Goal: Task Accomplishment & Management: Manage account settings

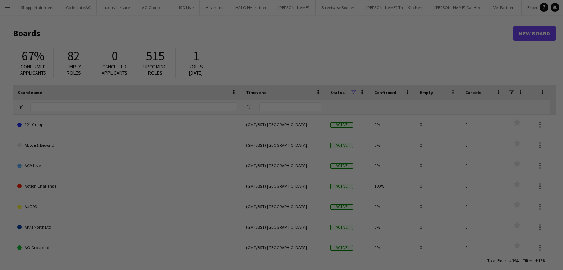
click at [8, 7] on div at bounding box center [284, 136] width 568 height 273
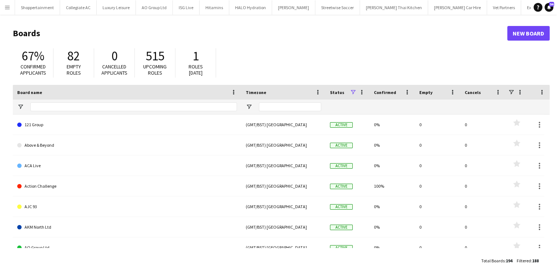
click at [4, 7] on button "Menu" at bounding box center [7, 7] width 15 height 15
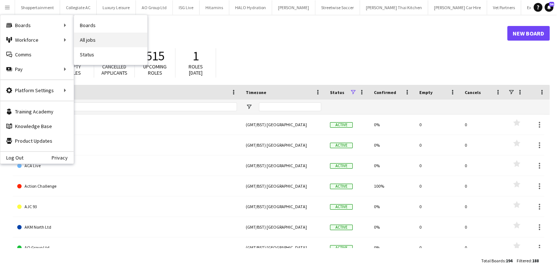
click at [78, 38] on link "All jobs" at bounding box center [110, 40] width 73 height 15
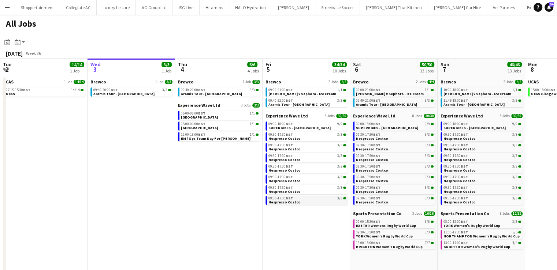
click at [289, 196] on span "BST" at bounding box center [289, 198] width 7 height 5
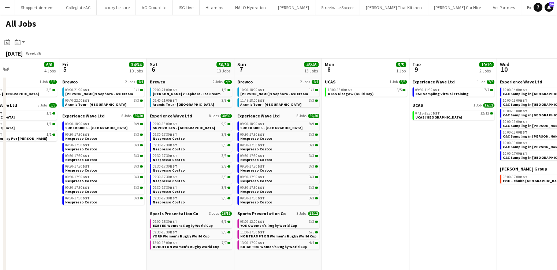
scroll to position [0, 263]
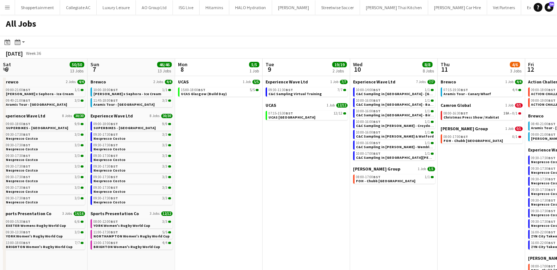
drag, startPoint x: 533, startPoint y: 155, endPoint x: 183, endPoint y: 62, distance: 362.2
click at [183, 62] on app-calendar-viewport "Wed 3 3/3 1 Job Thu 4 6/6 4 Jobs Fri 5 34/34 10 Jobs Sat 6 50/50 13 Jobs Sun 7 …" at bounding box center [278, 220] width 557 height 322
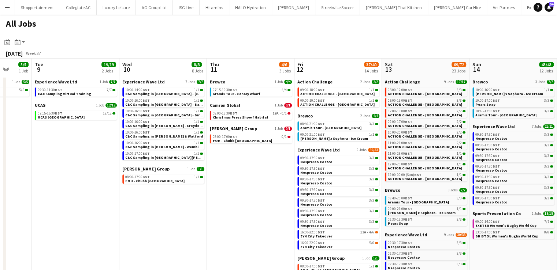
drag, startPoint x: 476, startPoint y: 209, endPoint x: 76, endPoint y: 123, distance: 409.4
click at [76, 123] on app-calendar-viewport "Sat 6 50/50 13 Jobs Sun 7 46/46 13 Jobs Mon 8 5/5 1 Job Tue 9 19/19 2 Jobs Wed …" at bounding box center [278, 220] width 557 height 322
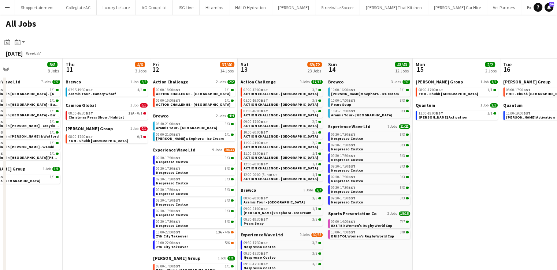
scroll to position [0, 186]
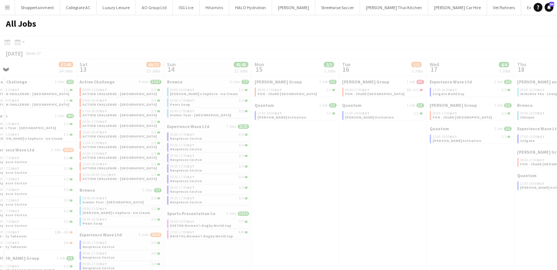
drag, startPoint x: 550, startPoint y: 169, endPoint x: 245, endPoint y: 143, distance: 306.5
click at [199, 135] on app-all-jobs "All Jobs Date picker [DATE] [DATE] [DATE] M [DATE] T [DATE] W [DATE] T [DATE] F…" at bounding box center [278, 198] width 557 height 366
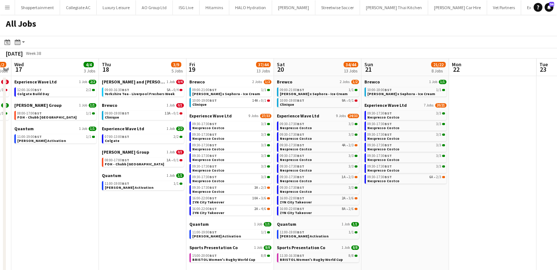
scroll to position [0, 253]
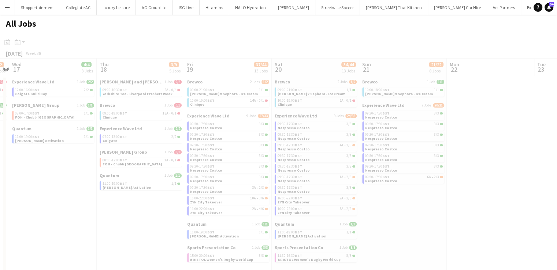
drag, startPoint x: 466, startPoint y: 232, endPoint x: 49, endPoint y: 140, distance: 427.4
click at [49, 140] on app-calendar-viewport "Sun 14 43/43 12 Jobs Mon 15 2/2 2 Jobs Tue 16 1/2 2 Jobs Wed 17 4/4 3 Jobs Thu …" at bounding box center [278, 220] width 557 height 322
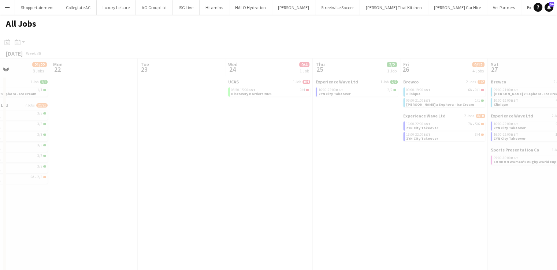
scroll to position [0, 176]
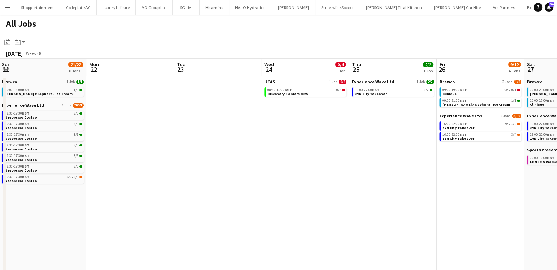
drag, startPoint x: 478, startPoint y: 151, endPoint x: 91, endPoint y: 74, distance: 395.0
click at [91, 74] on app-calendar-viewport "Fri 19 37/44 13 Jobs Sat 20 34/44 13 Jobs Sun 21 21/22 8 Jobs Mon 22 Tue 23 Wed…" at bounding box center [278, 220] width 557 height 322
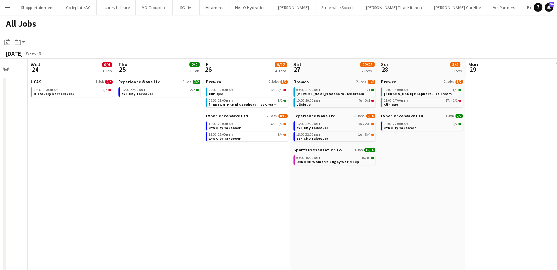
scroll to position [0, 322]
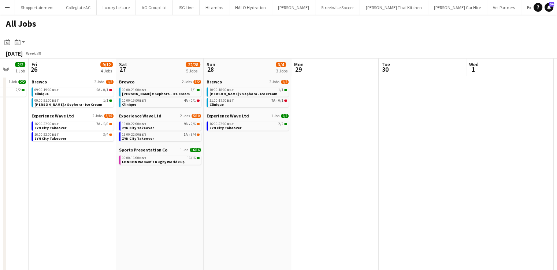
drag, startPoint x: 408, startPoint y: 175, endPoint x: 0, endPoint y: 82, distance: 418.4
click at [0, 82] on app-calendar-viewport "Mon 22 Tue 23 Wed 24 0/4 1 Job Thu 25 2/2 1 Job Fri 26 9/12 4 Jobs Sat 27 22/28…" at bounding box center [278, 220] width 557 height 322
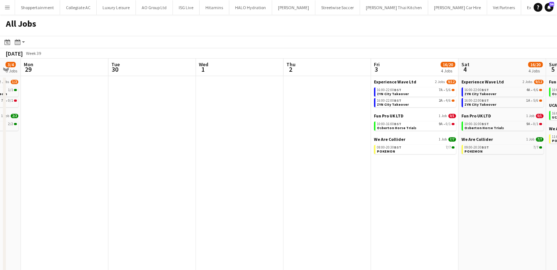
scroll to position [0, 240]
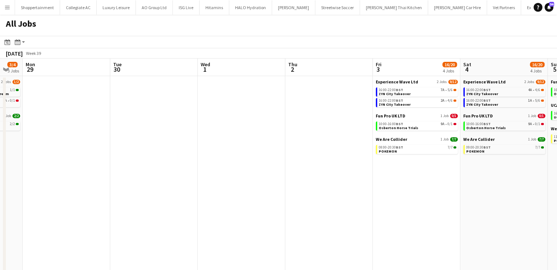
drag, startPoint x: 483, startPoint y: 127, endPoint x: 136, endPoint y: 53, distance: 355.3
click at [136, 53] on app-calendar "Date picker [DATE] [DATE] [DATE] M [DATE] T [DATE] W [DATE] T [DATE] F [DATE] S…" at bounding box center [278, 208] width 557 height 345
click at [479, 91] on span "16:00-22:00 BST" at bounding box center [478, 90] width 25 height 4
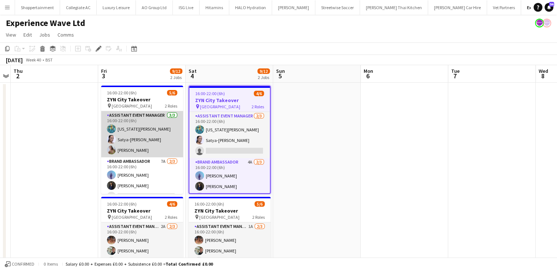
click at [166, 132] on app-card-role "Assistant Event Manager 3/3 16:00-22:00 (6h) georgia komar Satya-Sara Khachik B…" at bounding box center [142, 134] width 82 height 46
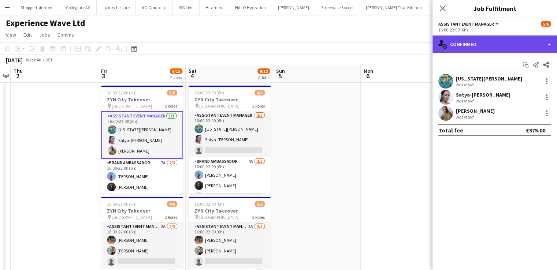
click at [546, 43] on div "single-neutral-actions-check-2 Confirmed" at bounding box center [495, 45] width 125 height 18
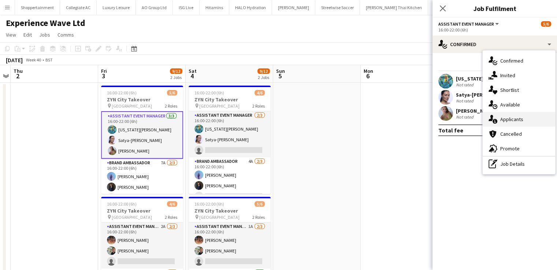
click at [516, 119] on span "Applicants" at bounding box center [511, 119] width 23 height 7
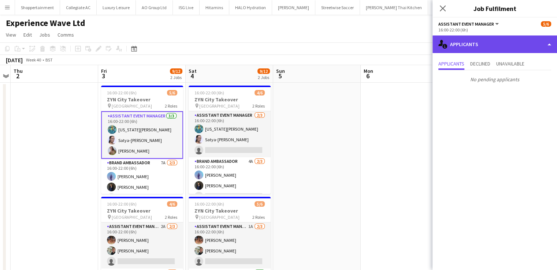
click at [551, 43] on div "single-neutral-actions-information Applicants" at bounding box center [495, 45] width 125 height 18
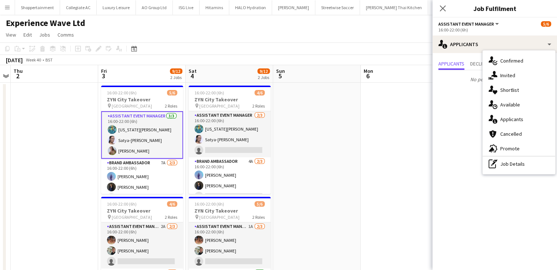
click at [459, 107] on mat-expansion-panel "users2 Applicants Applicants Declined Unavailable No pending applicants" at bounding box center [495, 161] width 125 height 217
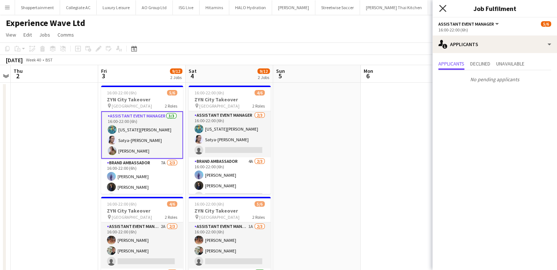
click at [442, 5] on icon "Close pop-in" at bounding box center [442, 8] width 7 height 7
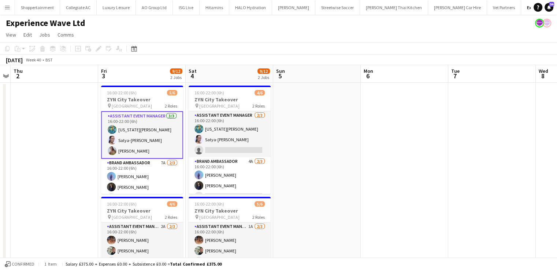
click at [3, 6] on button "Menu" at bounding box center [7, 7] width 15 height 15
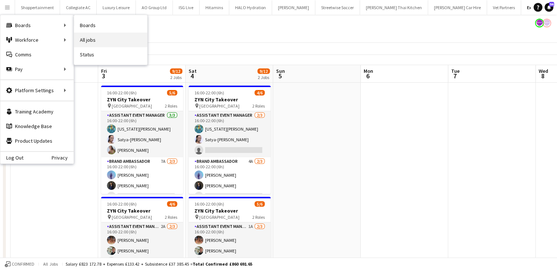
click at [82, 40] on link "All jobs" at bounding box center [110, 40] width 73 height 15
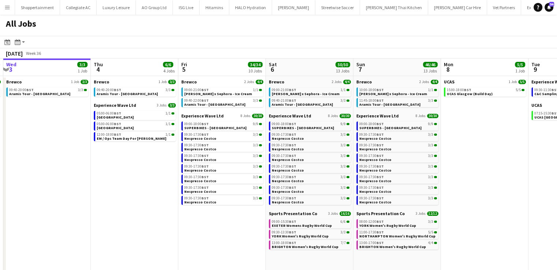
scroll to position [0, 264]
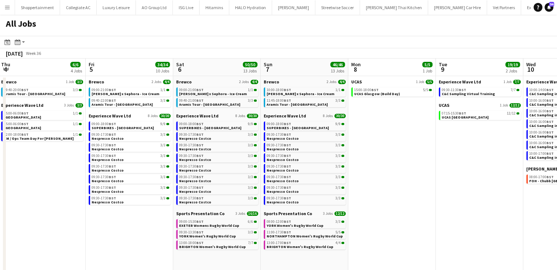
drag, startPoint x: 177, startPoint y: 194, endPoint x: 0, endPoint y: 124, distance: 190.3
click at [0, 124] on app-calendar-viewport "Mon 1 7/7 2 Jobs Tue 2 14/14 1 Job Wed 3 3/3 1 Job Thu 4 6/6 4 Jobs Fri 5 34/34…" at bounding box center [278, 220] width 557 height 322
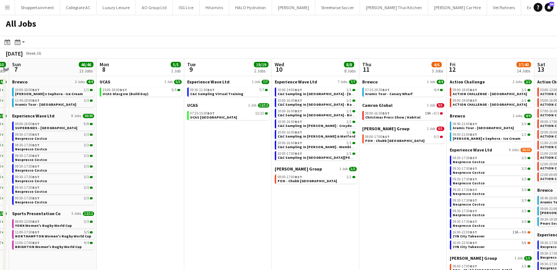
scroll to position [0, 258]
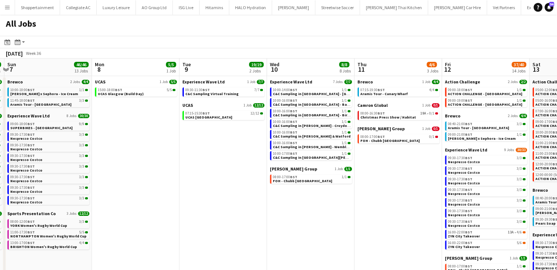
drag, startPoint x: 399, startPoint y: 182, endPoint x: 143, endPoint y: 119, distance: 264.1
click at [138, 118] on app-calendar-viewport "Thu 4 6/6 4 Jobs Fri 5 34/34 10 Jobs Sat 6 50/50 13 Jobs Sun 7 46/46 13 Jobs Mo…" at bounding box center [278, 220] width 557 height 322
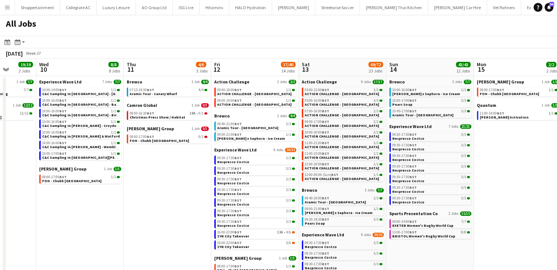
drag, startPoint x: 412, startPoint y: 197, endPoint x: 182, endPoint y: 219, distance: 231.8
click at [182, 219] on app-calendar-viewport "Sun 7 46/46 13 Jobs Mon 8 5/5 1 Job Tue 9 19/19 2 Jobs Wed 10 8/8 8 Jobs Thu 11…" at bounding box center [278, 220] width 557 height 322
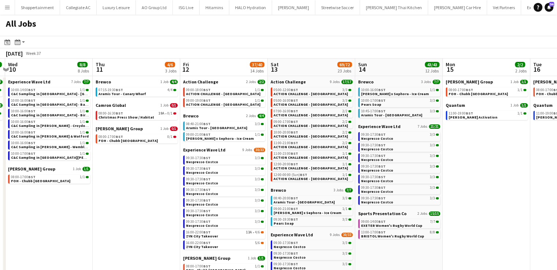
click at [424, 192] on app-all-jobs "All Jobs Date picker SEP 2025 SEP 2025 Monday M Tuesday T Wednesday W Thursday …" at bounding box center [278, 198] width 557 height 366
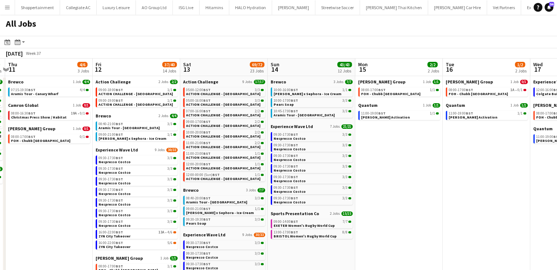
drag, startPoint x: 466, startPoint y: 183, endPoint x: 225, endPoint y: 207, distance: 242.1
click at [225, 207] on app-calendar-viewport "Mon 8 5/5 1 Job Tue 9 19/19 2 Jobs Wed 10 8/8 8 Jobs Thu 11 4/6 3 Jobs Fri 12 3…" at bounding box center [278, 220] width 557 height 322
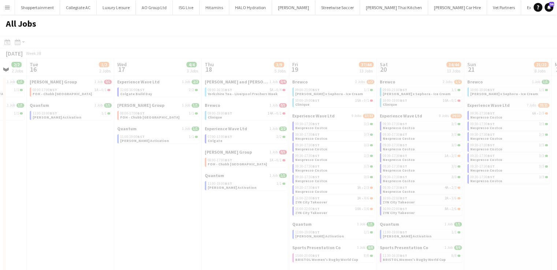
scroll to position [0, 215]
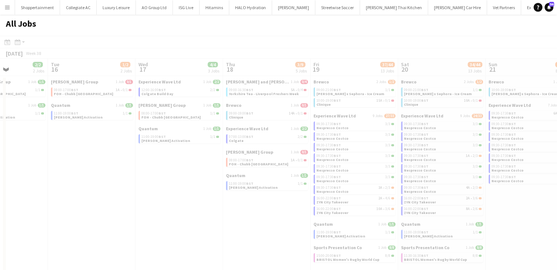
click at [128, 228] on app-all-jobs "All Jobs Date picker SEP 2025 SEP 2025 Monday M Tuesday T Wednesday W Thursday …" at bounding box center [278, 198] width 557 height 366
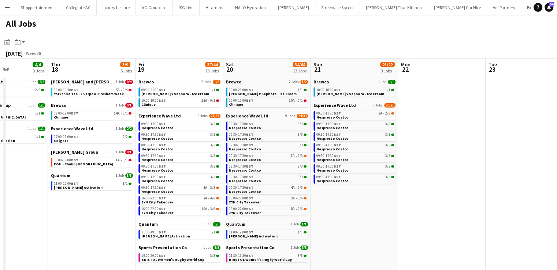
scroll to position [0, 281]
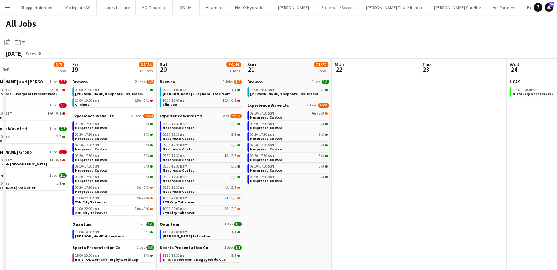
click at [15, 233] on app-calendar-viewport "Mon 15 2/2 2 Jobs Tue 16 1/2 2 Jobs Wed 17 4/4 3 Jobs Thu 18 3/9 5 Jobs Fri 19 …" at bounding box center [278, 220] width 557 height 322
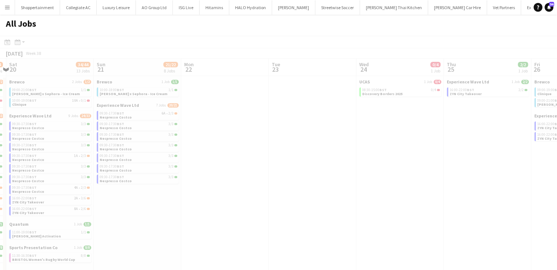
drag, startPoint x: 334, startPoint y: 190, endPoint x: 184, endPoint y: 197, distance: 150.3
click at [78, 197] on app-all-jobs "All Jobs Date picker SEP 2025 SEP 2025 Monday M Tuesday T Wednesday W Thursday …" at bounding box center [278, 198] width 557 height 366
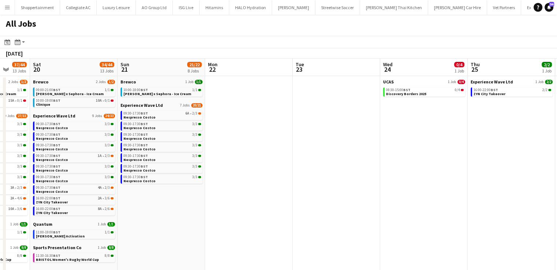
drag, startPoint x: 229, startPoint y: 144, endPoint x: 151, endPoint y: 145, distance: 77.7
click at [151, 145] on app-calendar-viewport "Wed 17 4/4 3 Jobs Thu 18 3/9 5 Jobs Fri 19 37/44 13 Jobs Sat 20 34/44 13 Jobs S…" at bounding box center [278, 220] width 557 height 322
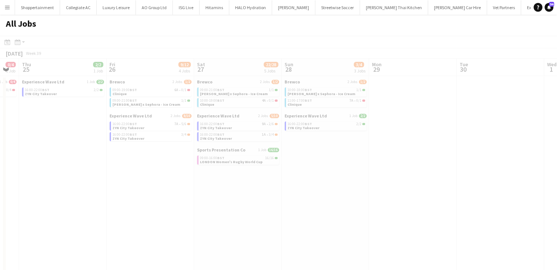
scroll to position [0, 262]
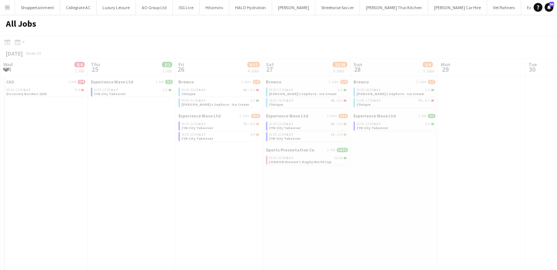
drag, startPoint x: 272, startPoint y: 146, endPoint x: 126, endPoint y: 161, distance: 147.2
click at [126, 161] on app-all-jobs "All Jobs Date picker SEP 2025 SEP 2025 Monday M Tuesday T Wednesday W Thursday …" at bounding box center [278, 198] width 557 height 366
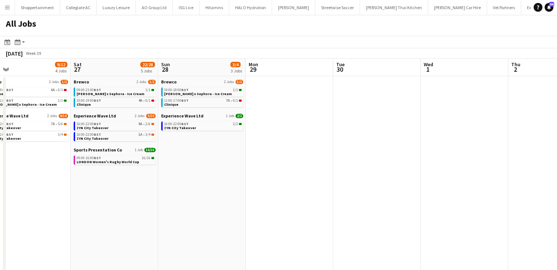
drag, startPoint x: 352, startPoint y: 194, endPoint x: 159, endPoint y: 207, distance: 192.7
click at [159, 207] on app-calendar-viewport "Tue 23 Wed 24 0/4 1 Job Thu 25 2/2 1 Job Fri 26 9/12 4 Jobs Sat 27 22/28 5 Jobs…" at bounding box center [278, 220] width 557 height 322
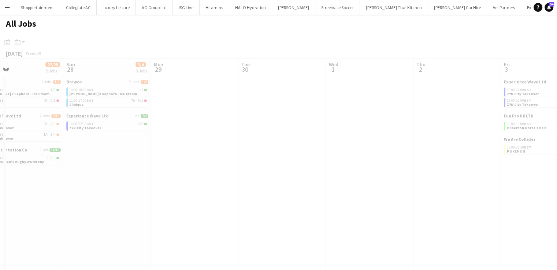
drag, startPoint x: 401, startPoint y: 194, endPoint x: 306, endPoint y: 198, distance: 94.9
click at [141, 191] on app-calendar-viewport "Thu 25 2/2 1 Job Fri 26 9/12 4 Jobs Sat 27 22/28 5 Jobs Sun 28 3/4 3 Jobs Mon 2…" at bounding box center [278, 220] width 557 height 322
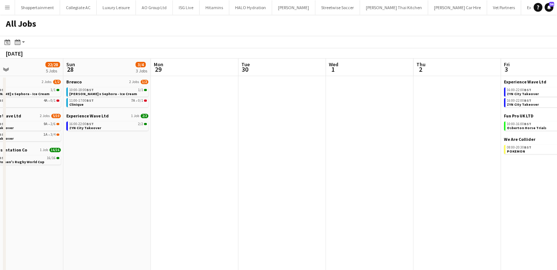
scroll to position [0, 208]
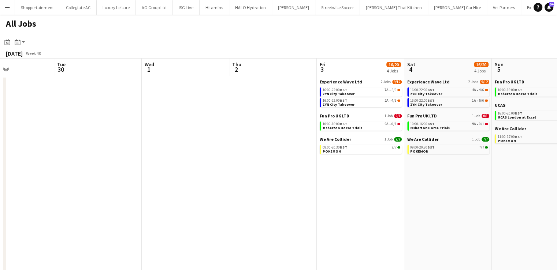
drag, startPoint x: 320, startPoint y: 189, endPoint x: 136, endPoint y: 198, distance: 184.4
click at [136, 198] on app-calendar-viewport "Sat 27 22/28 5 Jobs Sun 28 3/4 3 Jobs Mon 29 Tue 30 Wed 1 Thu 2 Fri 3 16/20 4 J…" at bounding box center [278, 220] width 557 height 322
click at [331, 152] on span "POKEMON" at bounding box center [332, 151] width 18 height 5
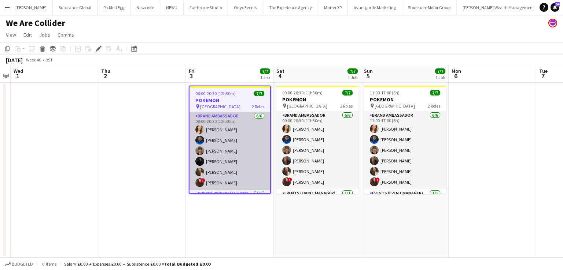
click at [248, 148] on app-card-role "Brand Ambassador 6/6 08:00-20:30 (12h30m) Charlotte Tonge Alexander Pandya Heat…" at bounding box center [229, 151] width 81 height 78
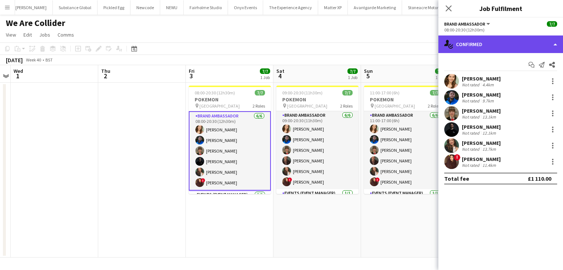
click at [557, 41] on div "single-neutral-actions-check-2 Confirmed" at bounding box center [500, 45] width 125 height 18
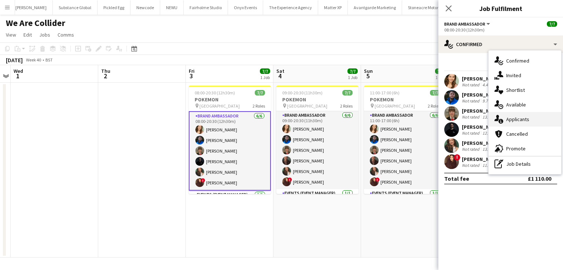
click at [522, 119] on span "Applicants" at bounding box center [517, 119] width 23 height 7
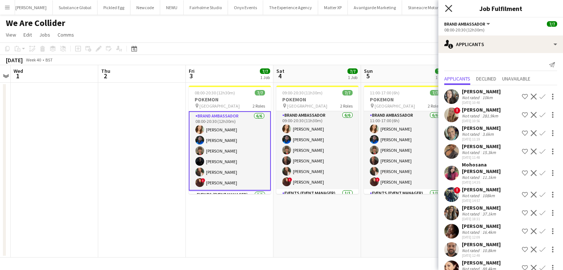
click at [451, 10] on icon "Close pop-in" at bounding box center [448, 8] width 7 height 7
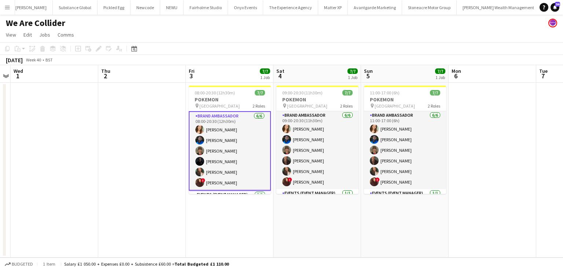
click at [10, 7] on app-icon "Menu" at bounding box center [7, 7] width 6 height 6
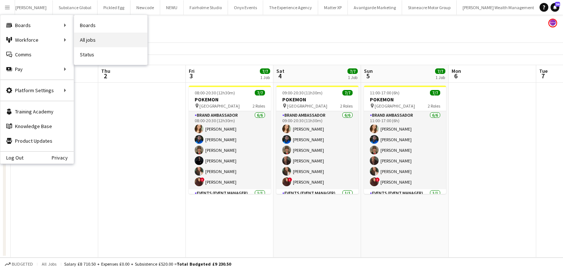
click at [82, 41] on link "All jobs" at bounding box center [110, 40] width 73 height 15
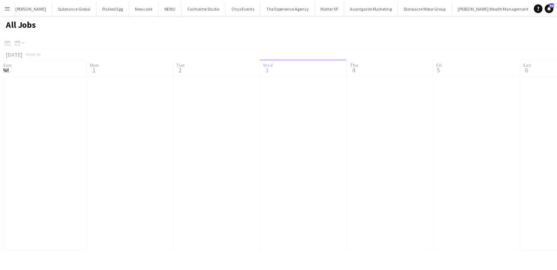
scroll to position [0, 175]
